Goal: Task Accomplishment & Management: Manage account settings

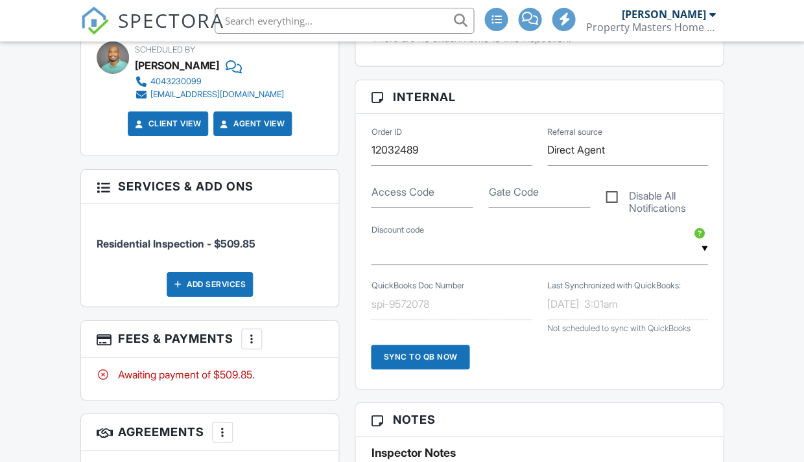
scroll to position [739, 0]
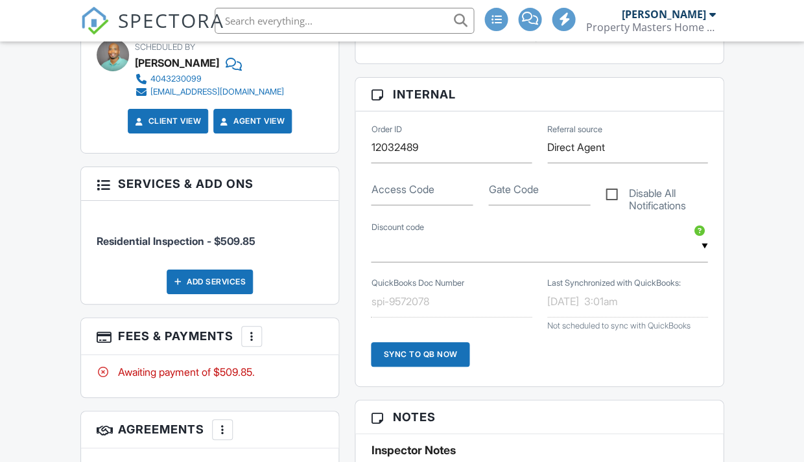
click at [254, 343] on div at bounding box center [251, 336] width 13 height 13
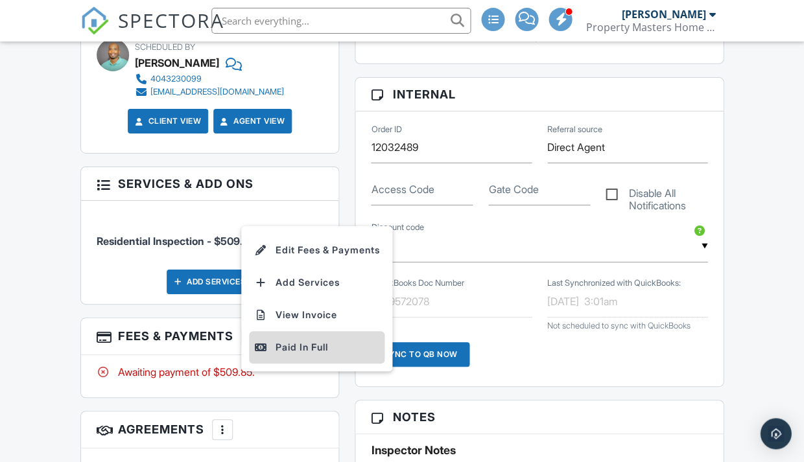
click at [299, 354] on div "Paid In Full" at bounding box center [316, 348] width 125 height 16
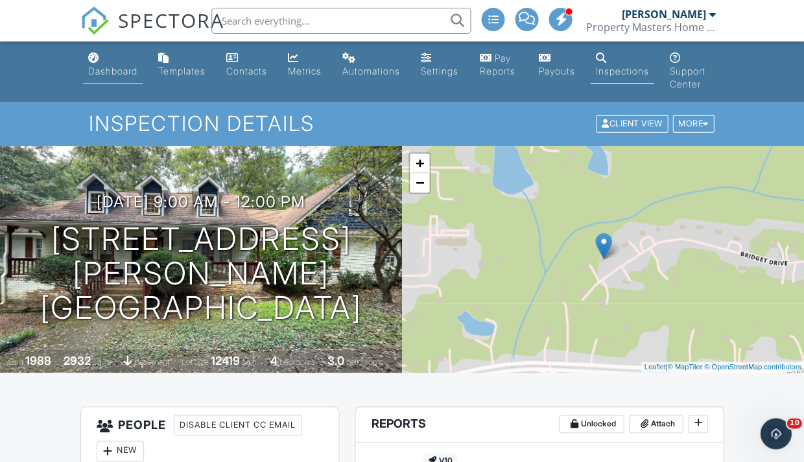
click at [112, 72] on div "Dashboard" at bounding box center [112, 70] width 49 height 11
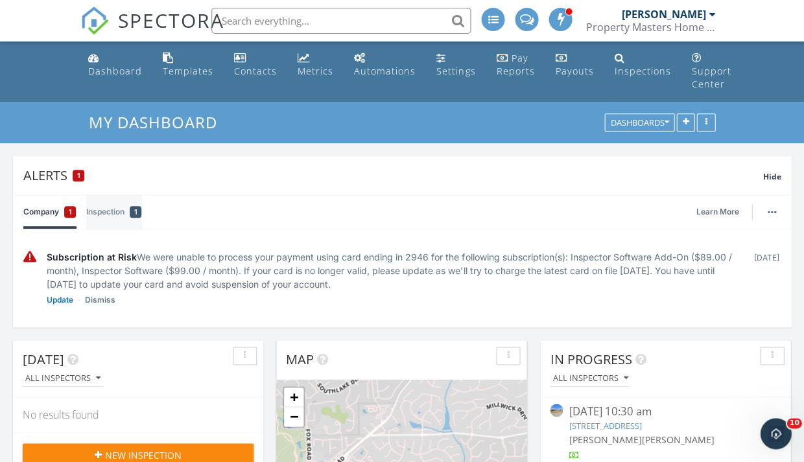
click at [113, 211] on link "Inspection 1" at bounding box center [113, 212] width 55 height 34
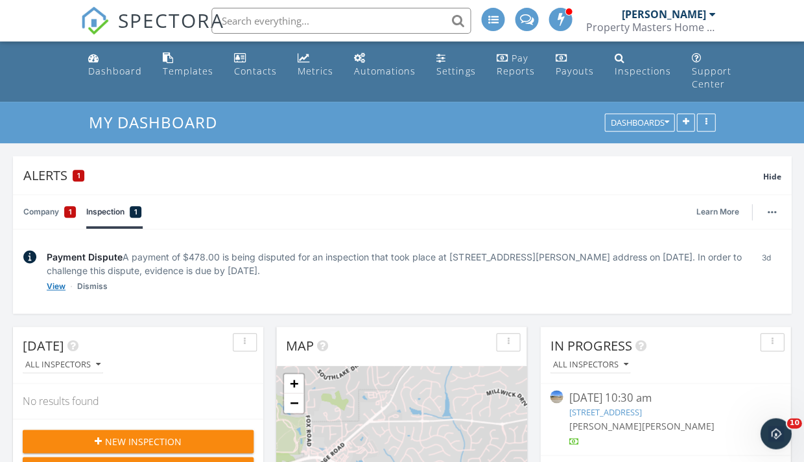
click at [57, 286] on link "View" at bounding box center [56, 286] width 19 height 13
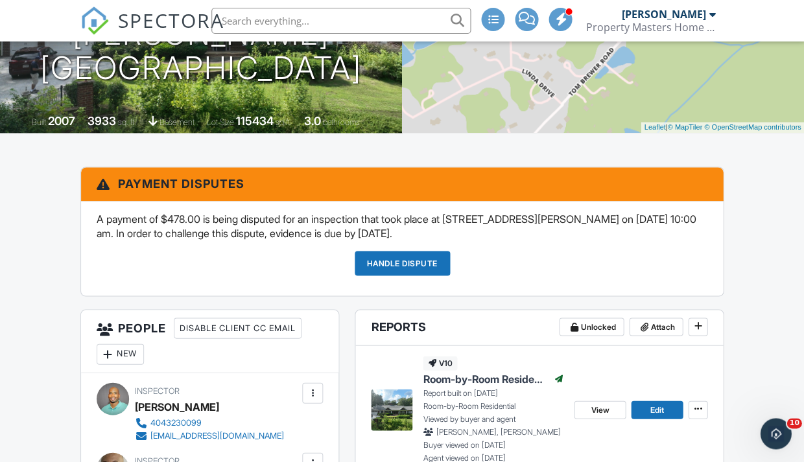
click at [394, 256] on link "Handle Dispute" at bounding box center [402, 263] width 95 height 25
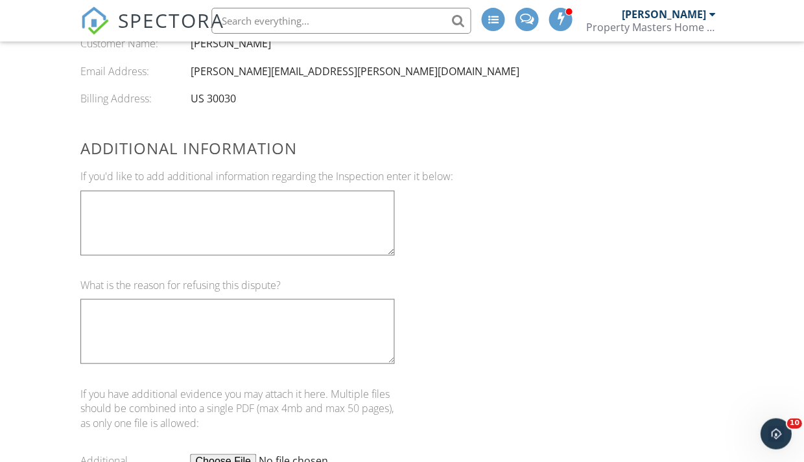
scroll to position [975, 0]
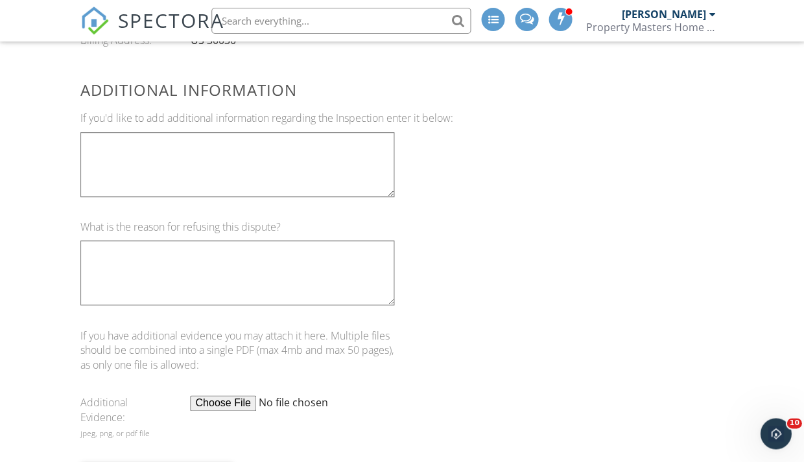
click at [145, 151] on textarea at bounding box center [237, 164] width 314 height 65
click at [134, 248] on textarea at bounding box center [237, 273] width 314 height 65
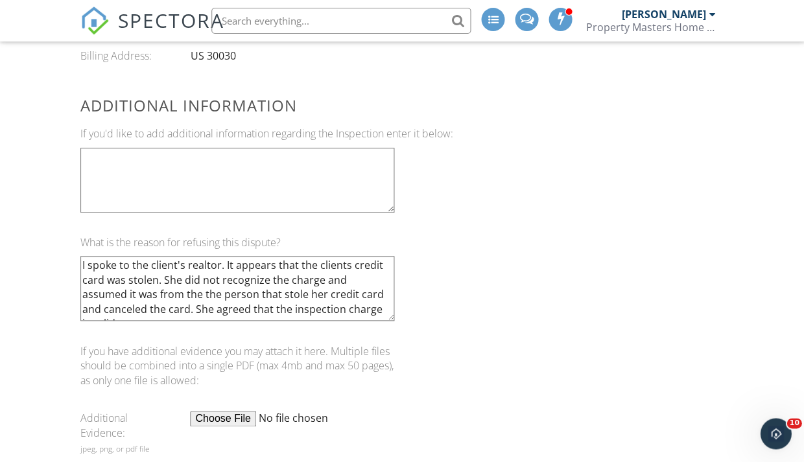
scroll to position [1008, 0]
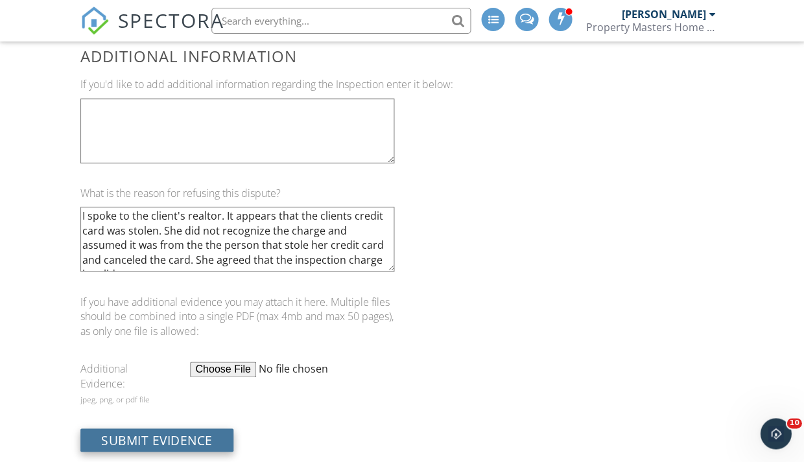
type textarea "I spoke to the client's realtor. It appears that the clients credit card was st…"
click at [171, 429] on input "Submit Evidence" at bounding box center [156, 440] width 153 height 23
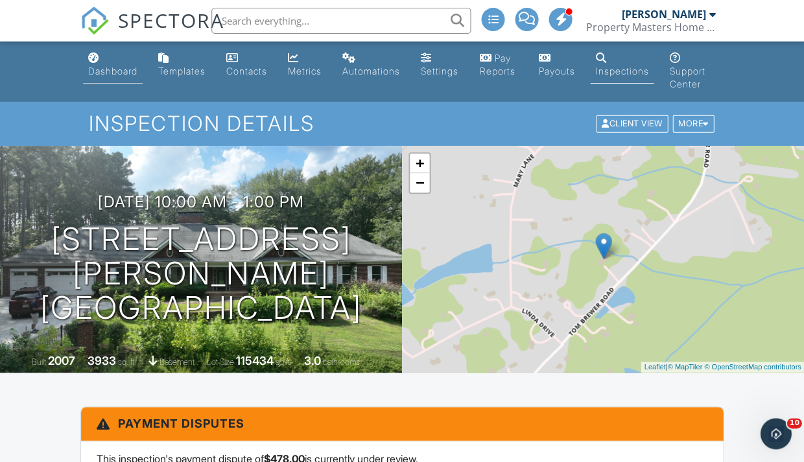
click at [119, 69] on div "Dashboard" at bounding box center [112, 70] width 49 height 11
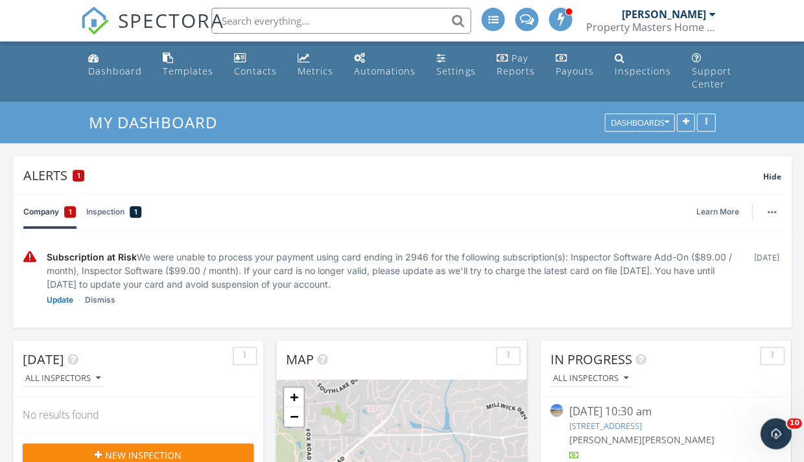
click at [112, 216] on link "Inspection 1" at bounding box center [113, 212] width 55 height 34
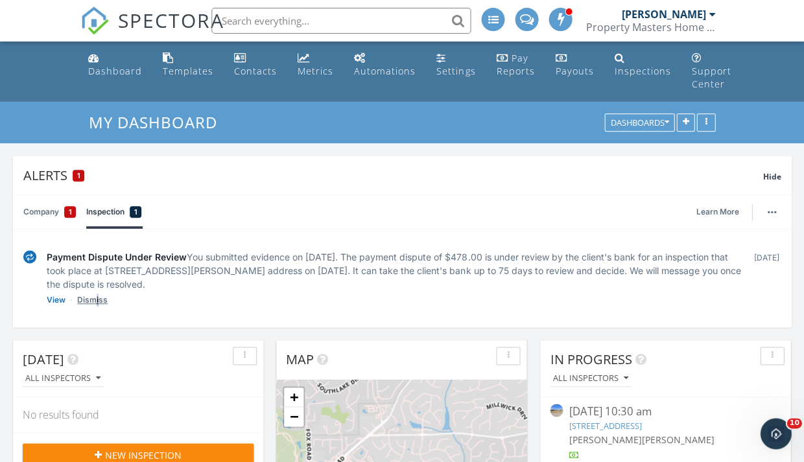
click at [97, 300] on link "Dismiss" at bounding box center [92, 300] width 30 height 13
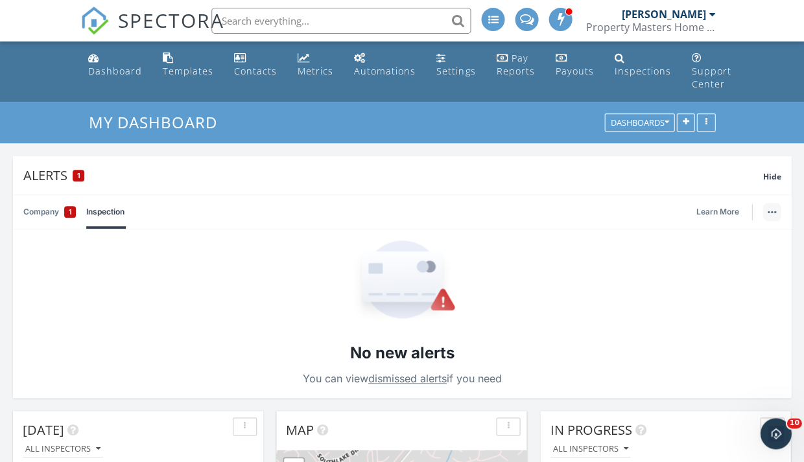
click at [771, 211] on button "button" at bounding box center [772, 212] width 18 height 18
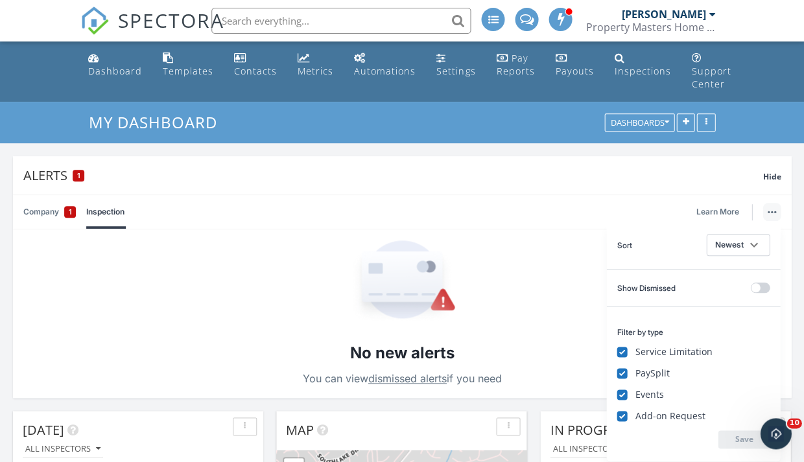
click at [296, 208] on div "Company 1 Inspection Learn More" at bounding box center [401, 212] width 757 height 34
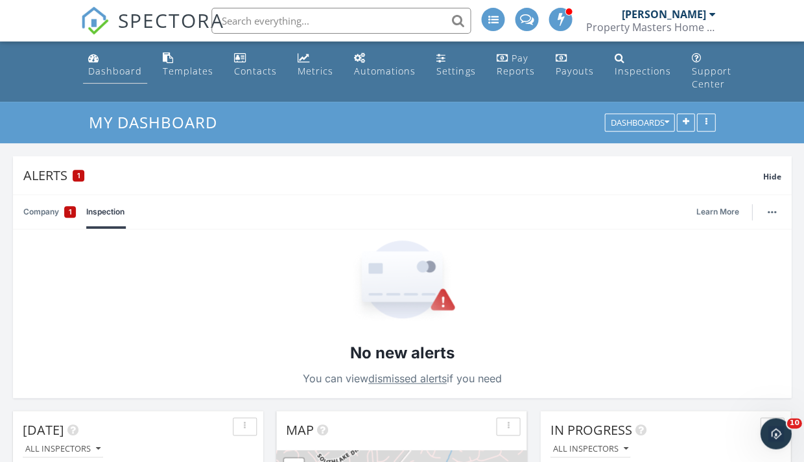
click at [120, 73] on div "Dashboard" at bounding box center [115, 71] width 54 height 12
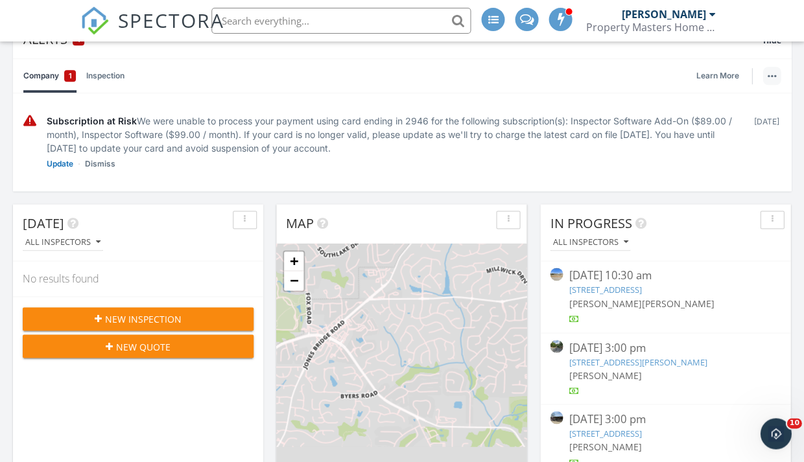
scroll to position [121, 0]
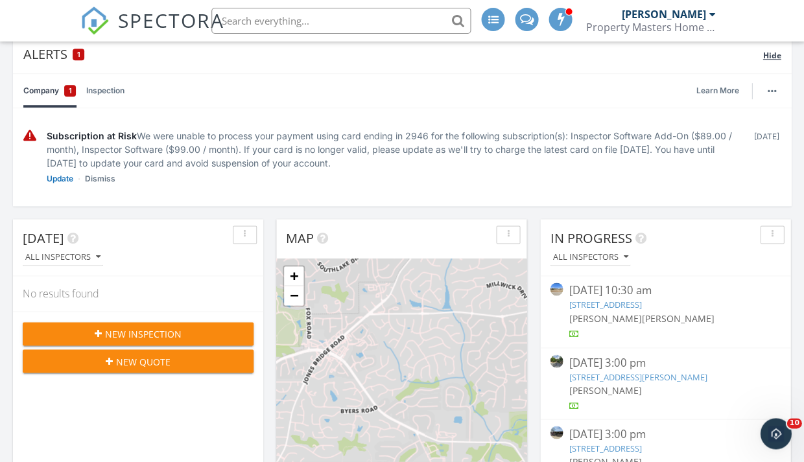
click at [771, 55] on span "Hide" at bounding box center [772, 55] width 18 height 11
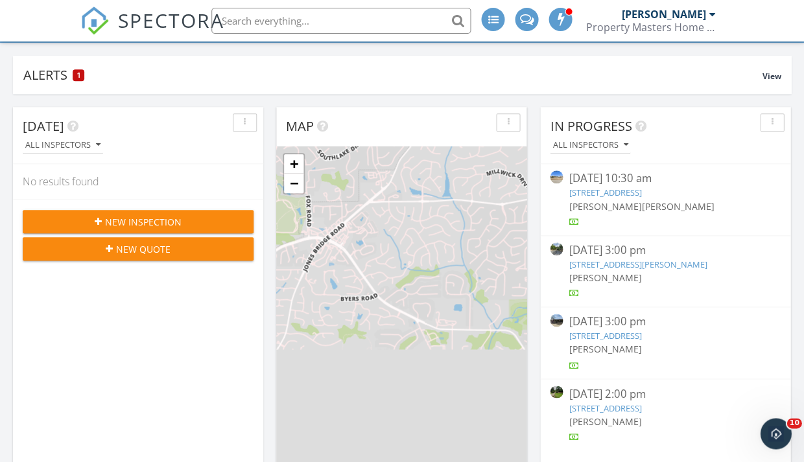
scroll to position [0, 0]
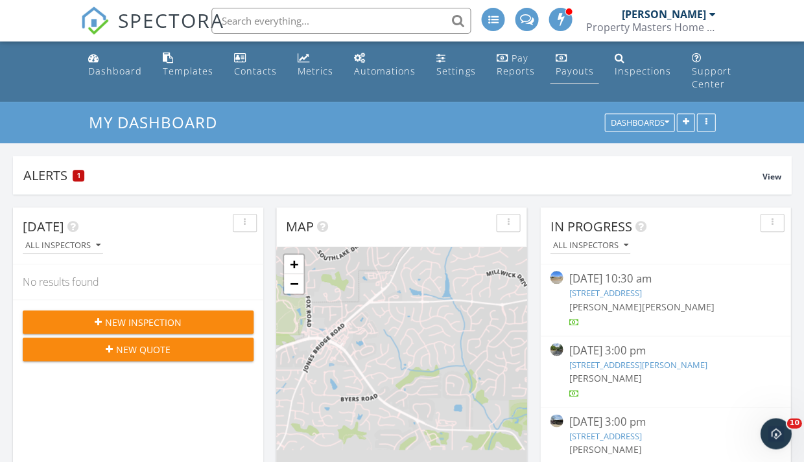
click at [561, 73] on div "Payouts" at bounding box center [574, 71] width 38 height 12
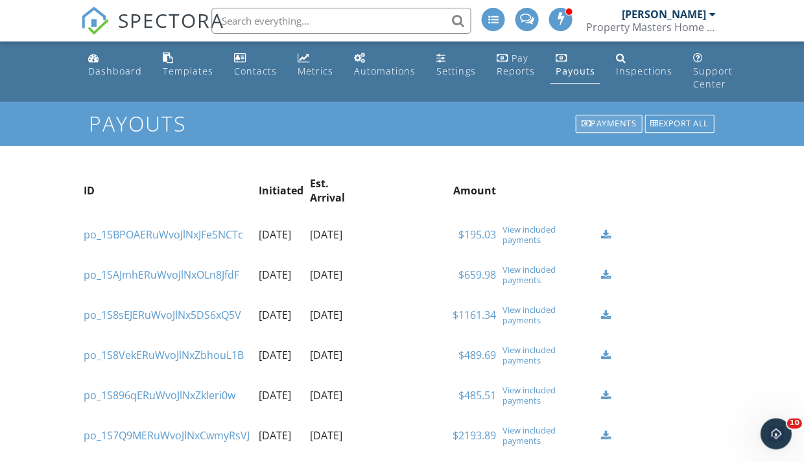
click at [604, 128] on div "Payments" at bounding box center [608, 124] width 67 height 18
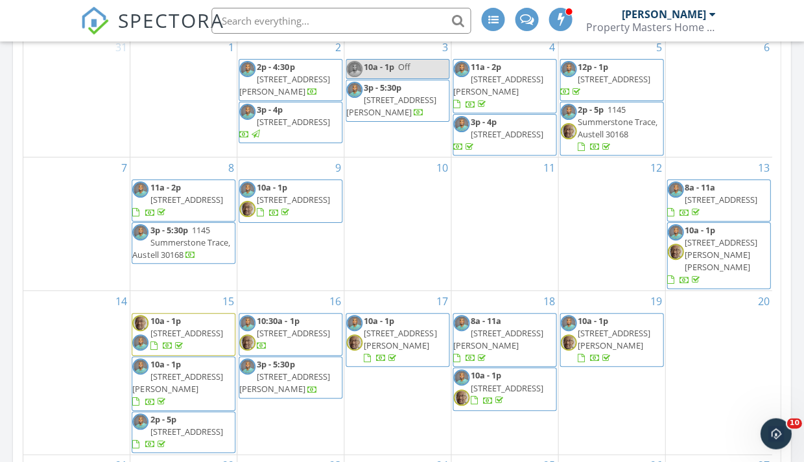
scroll to position [563, 0]
